Goal: Information Seeking & Learning: Check status

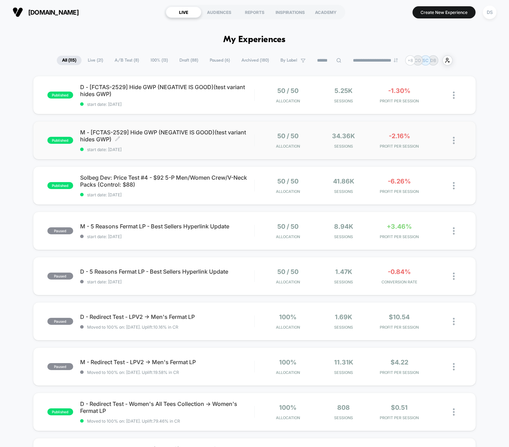
click at [213, 133] on span "M - [FCTAS-2529] Hide GWP (NEGATIVE IS GOOD)(test variant hides GWP) Click to e…" at bounding box center [167, 136] width 174 height 14
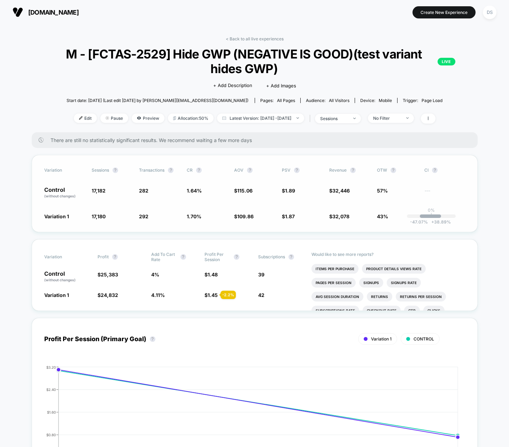
click at [244, 187] on span "$ 115.06" at bounding box center [254, 193] width 40 height 12
drag, startPoint x: 260, startPoint y: 231, endPoint x: 236, endPoint y: 115, distance: 118.7
click at [256, 40] on link "< Back to all live experiences" at bounding box center [255, 38] width 58 height 5
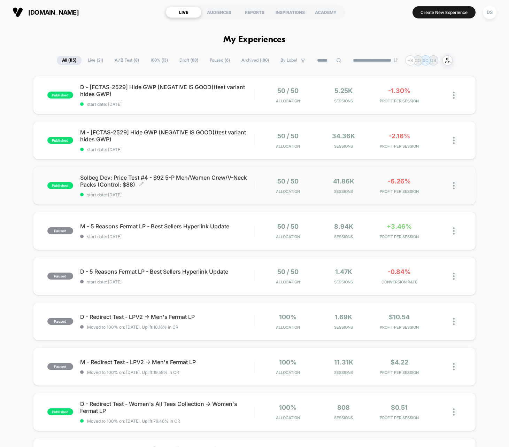
click at [215, 178] on span "Solbeg Dev: Price Test #4 - $92 5-P Men/Women Crew/V-Neck Packs (Control: $88) …" at bounding box center [167, 181] width 174 height 14
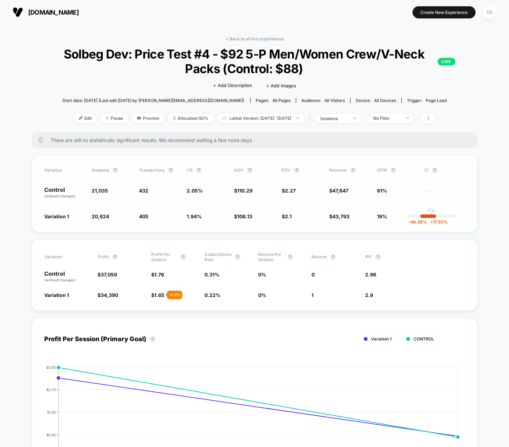
click at [232, 189] on div "Control (without changes) 21,035 432 2.05 % $ 110.29 $ 2.27 $ 47,647 81% ---" at bounding box center [254, 193] width 421 height 12
click at [241, 191] on span "110.29" at bounding box center [244, 191] width 15 height 6
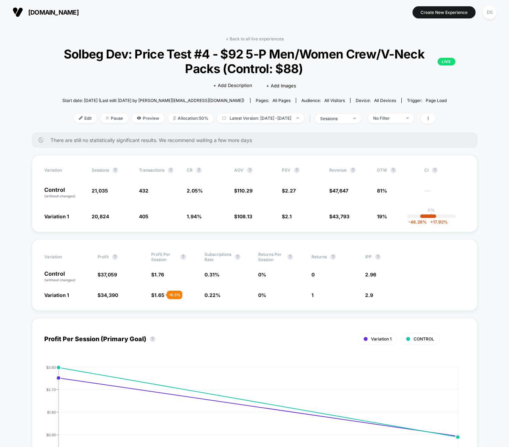
click at [241, 191] on span "110.29" at bounding box center [244, 191] width 15 height 6
click at [246, 217] on span "108.13" at bounding box center [244, 217] width 15 height 6
click at [257, 42] on div "< Back to all live experiences Solbeg Dev: Price Test #4 - $92 5-P Men/Women Cr…" at bounding box center [255, 84] width 446 height 96
click at [257, 40] on link "< Back to all live experiences" at bounding box center [255, 38] width 58 height 5
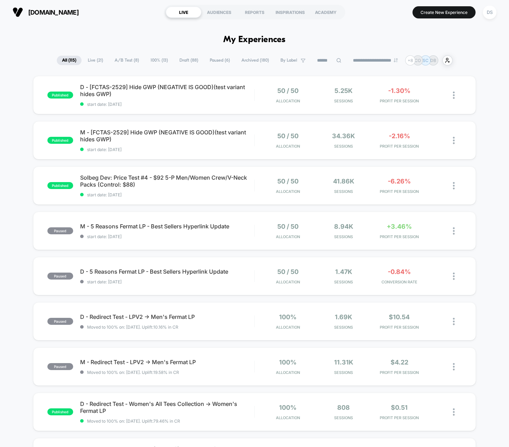
click at [263, 37] on h1 "My Experiences" at bounding box center [254, 40] width 62 height 10
